Goal: Task Accomplishment & Management: Manage account settings

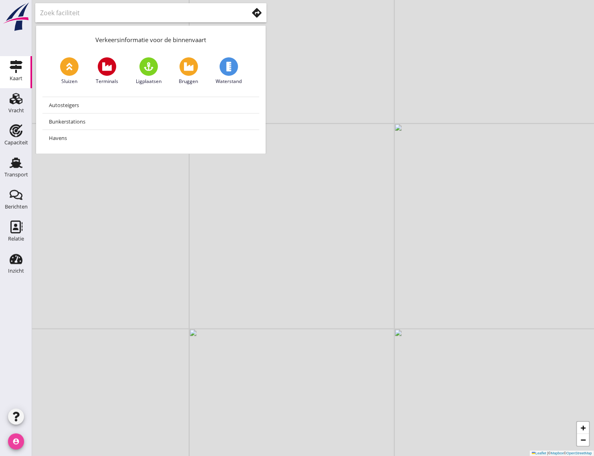
drag, startPoint x: 11, startPoint y: 441, endPoint x: 16, endPoint y: 442, distance: 5.2
click at [13, 441] on icon "account_circle" at bounding box center [16, 442] width 16 height 16
click at [16, 442] on icon "account_circle" at bounding box center [16, 442] width 16 height 16
click at [21, 444] on icon "account_circle" at bounding box center [16, 442] width 16 height 16
click at [155, 243] on div "+ − Leaflet | © Mapbox © OpenStreetMap" at bounding box center [313, 228] width 562 height 456
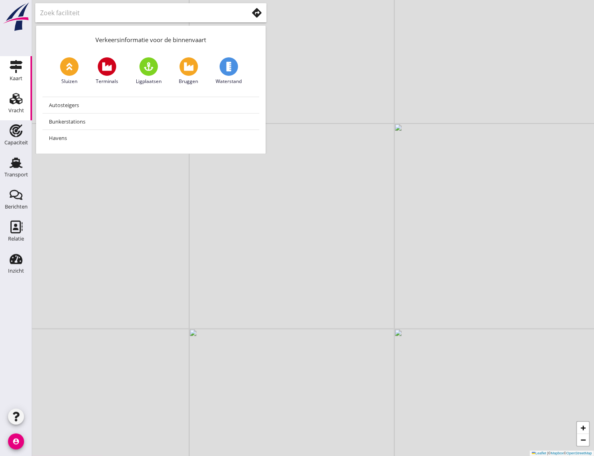
click at [18, 97] on icon "Vracht" at bounding box center [16, 98] width 13 height 13
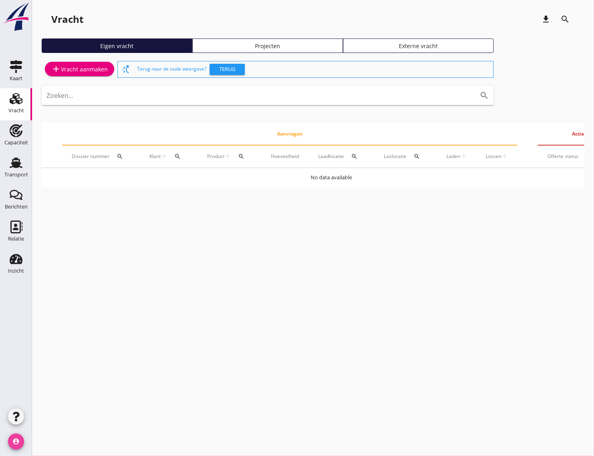
click at [13, 438] on icon "account_circle" at bounding box center [16, 442] width 16 height 16
click at [43, 434] on div "Uitloggen" at bounding box center [60, 439] width 34 height 10
